Goal: Task Accomplishment & Management: Manage account settings

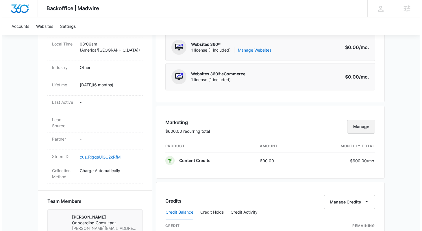
scroll to position [267, 0]
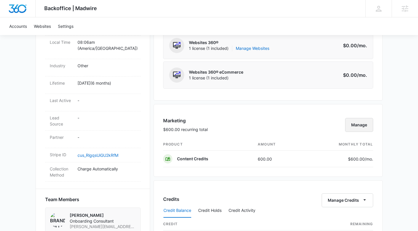
click at [357, 120] on button "Manage" at bounding box center [359, 125] width 28 height 14
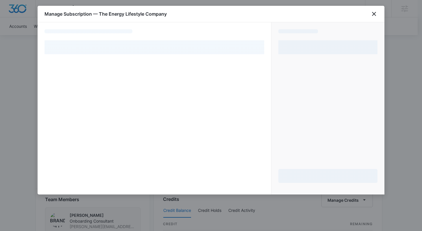
select select "pm_1ROQmZA4n8RTgNjUhFOt4T1y"
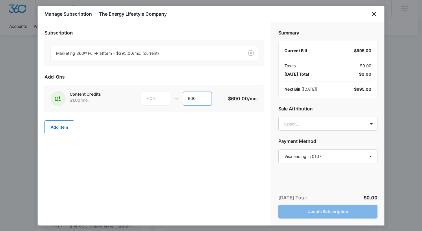
drag, startPoint x: 196, startPoint y: 98, endPoint x: 174, endPoint y: 97, distance: 21.2
click at [175, 97] on div "600 600" at bounding box center [184, 98] width 87 height 14
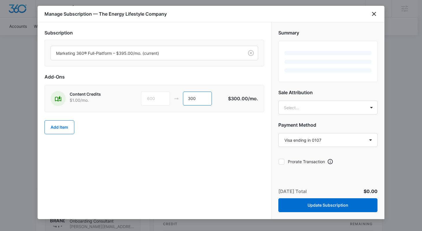
type input "300"
click at [173, 127] on div "Add Item" at bounding box center [155, 126] width 220 height 25
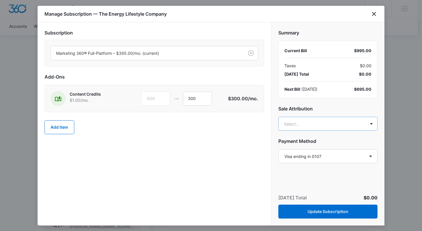
click at [290, 118] on body "Backoffice | Madwire Apps Settings BP Brooke Poulson brooke.poulson@madwire.com…" at bounding box center [211, 123] width 422 height 780
type input "brooke pouls"
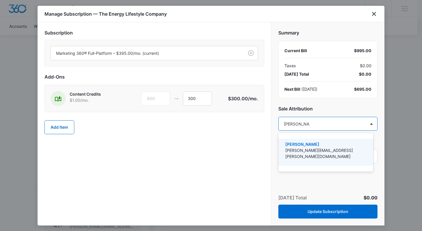
click at [305, 145] on p "Brooke Poulson" at bounding box center [326, 144] width 80 height 6
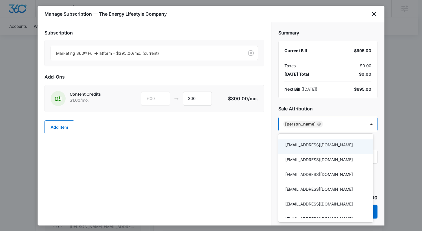
click at [260, 154] on div at bounding box center [211, 115] width 422 height 231
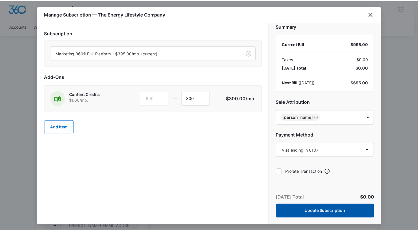
scroll to position [10, 0]
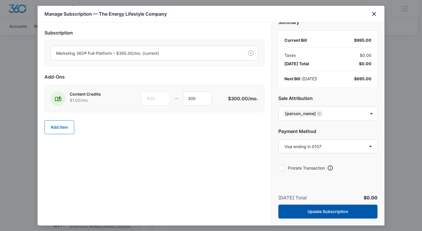
click at [332, 213] on button "Update Subscription" at bounding box center [328, 211] width 99 height 14
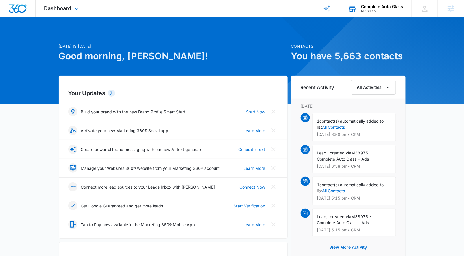
click at [372, 11] on div "M38975" at bounding box center [382, 11] width 42 height 4
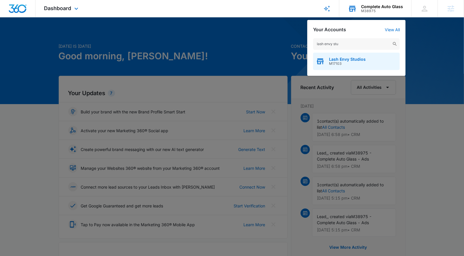
type input "lash envy stu"
click at [344, 65] on span "M17103" at bounding box center [347, 64] width 37 height 4
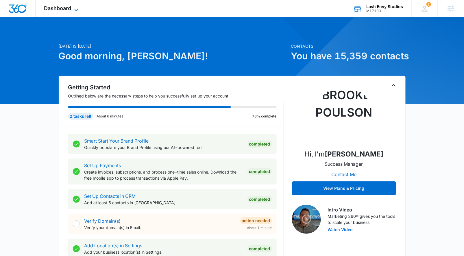
click at [79, 5] on div "Dashboard Apps Reputation Websites Forms CRM Email Social Shop Payments POS Con…" at bounding box center [62, 8] width 53 height 17
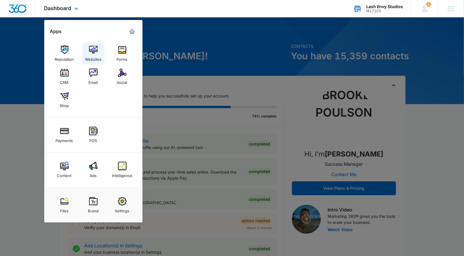
click at [101, 52] on link "Websites" at bounding box center [93, 54] width 22 height 22
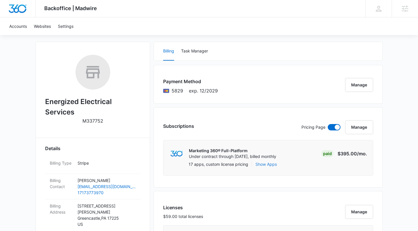
scroll to position [72, 0]
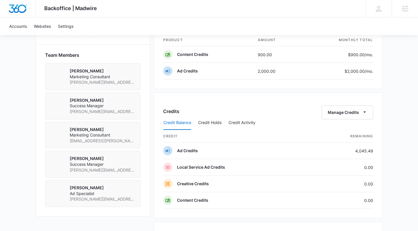
scroll to position [404, 0]
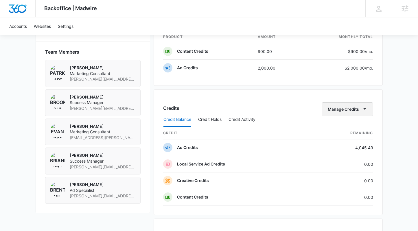
click at [344, 111] on button "Manage Credits" at bounding box center [348, 109] width 52 height 14
click at [341, 132] on div "Transfer Credits" at bounding box center [348, 127] width 52 height 19
click at [339, 126] on div "Credit Balance Credit Holds Credit Activity" at bounding box center [268, 119] width 210 height 14
click at [337, 109] on button "Manage Credits" at bounding box center [348, 109] width 52 height 14
click at [339, 123] on button "Transfer Credits" at bounding box center [347, 127] width 51 height 9
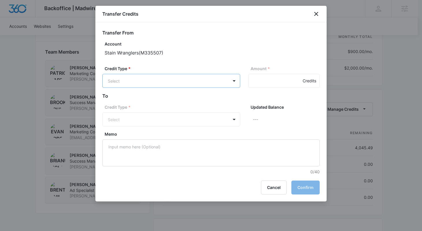
click at [204, 87] on body "Backoffice | Madwire Apps Settings BP Brooke Poulson brooke.poulson@madwire.com…" at bounding box center [211, 9] width 422 height 826
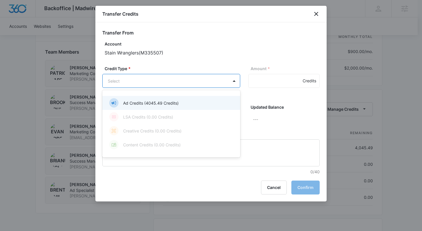
click at [192, 104] on div "Ad Credits (4045.49 Credits)" at bounding box center [170, 102] width 123 height 9
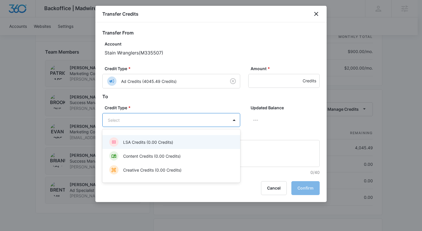
drag, startPoint x: 177, startPoint y: 124, endPoint x: 178, endPoint y: 130, distance: 5.9
click at [177, 124] on body "Backoffice | Madwire Apps Settings BP Brooke Poulson brooke.poulson@madwire.com…" at bounding box center [211, 9] width 422 height 826
click at [178, 143] on div "LSA Credits (0.00 Credits)" at bounding box center [170, 141] width 123 height 9
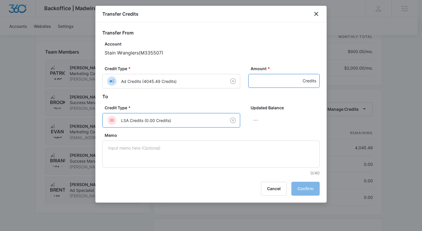
click at [266, 78] on input "Amount *" at bounding box center [284, 81] width 71 height 14
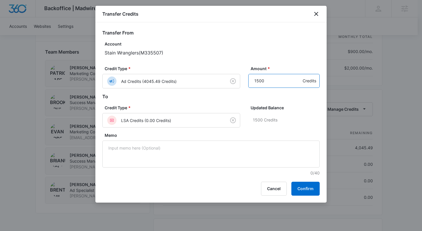
type input "1500"
click at [308, 192] on button "Confirm" at bounding box center [306, 188] width 28 height 14
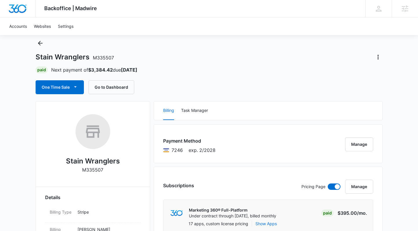
scroll to position [0, 0]
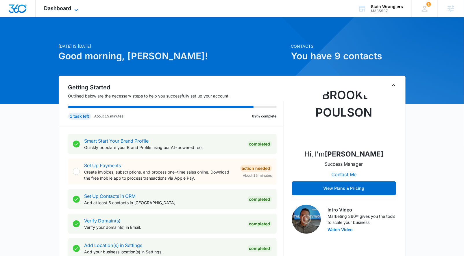
click at [59, 10] on span "Dashboard" at bounding box center [57, 8] width 27 height 6
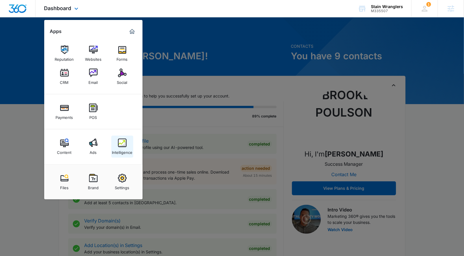
click at [124, 143] on img at bounding box center [122, 143] width 9 height 9
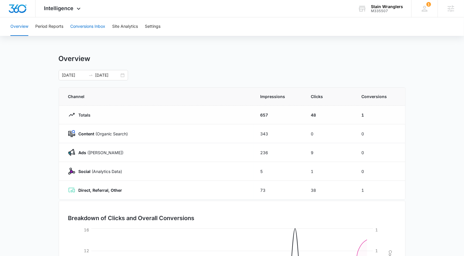
click at [101, 29] on button "Conversions Inbox" at bounding box center [87, 26] width 35 height 19
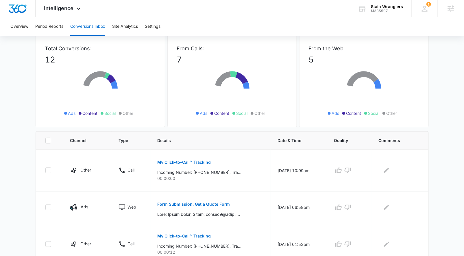
scroll to position [56, 0]
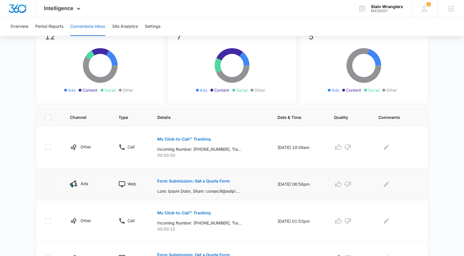
click at [190, 179] on p "Form Submission: Get a Quote Form" at bounding box center [194, 181] width 73 height 4
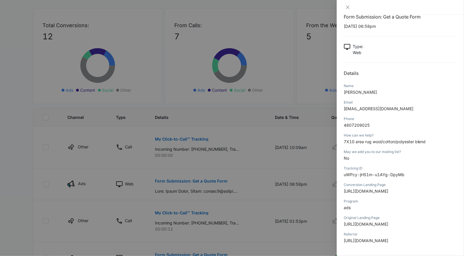
scroll to position [19, 0]
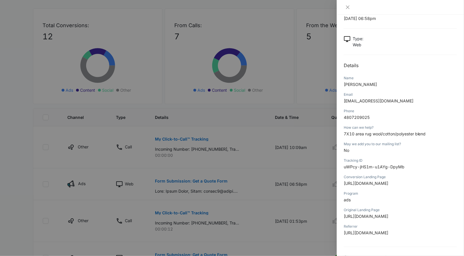
click at [24, 180] on div at bounding box center [232, 128] width 464 height 256
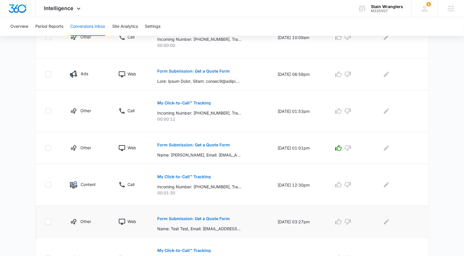
scroll to position [166, 0]
click at [197, 144] on p "Form Submission: Get a Quote Form" at bounding box center [194, 145] width 73 height 4
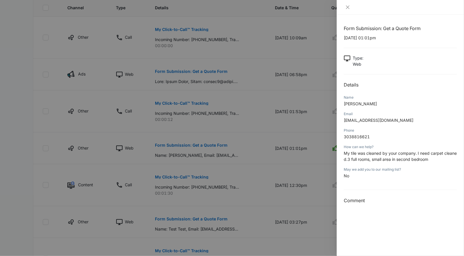
click at [34, 179] on div at bounding box center [232, 128] width 464 height 256
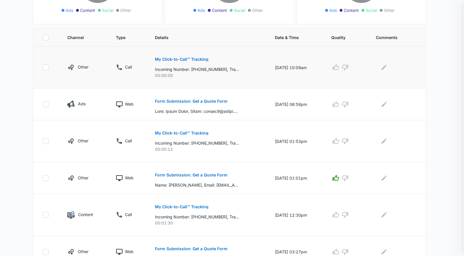
scroll to position [0, 0]
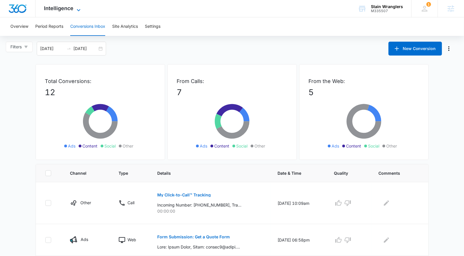
click at [54, 10] on span "Intelligence" at bounding box center [59, 8] width 30 height 6
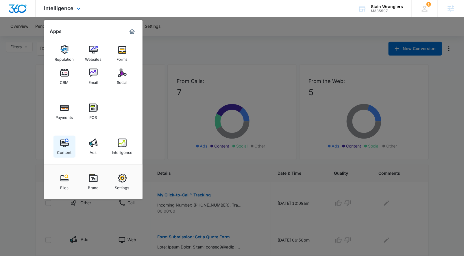
click at [63, 151] on div "Content" at bounding box center [64, 151] width 14 height 8
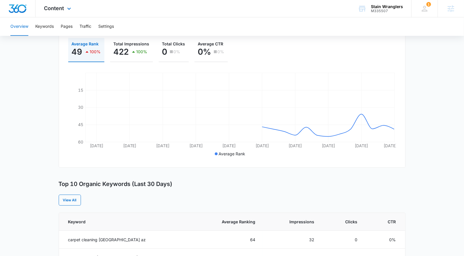
scroll to position [40, 0]
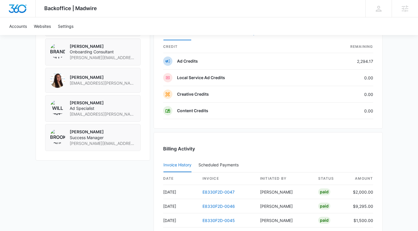
scroll to position [459, 0]
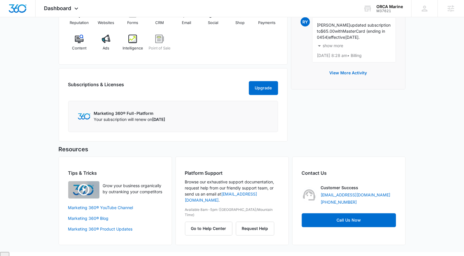
scroll to position [226, 0]
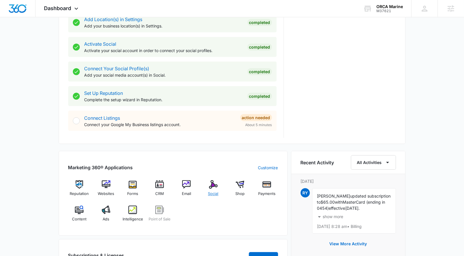
click at [218, 185] on img at bounding box center [213, 184] width 9 height 9
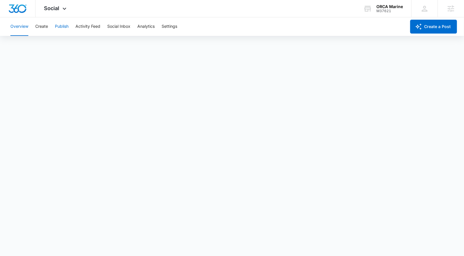
click at [57, 27] on button "Publish" at bounding box center [62, 26] width 14 height 19
click at [172, 26] on button "Settings" at bounding box center [170, 26] width 16 height 19
click at [23, 26] on button "Overview" at bounding box center [19, 26] width 18 height 19
click at [60, 23] on button "Publish" at bounding box center [62, 26] width 14 height 19
